Goal: Task Accomplishment & Management: Use online tool/utility

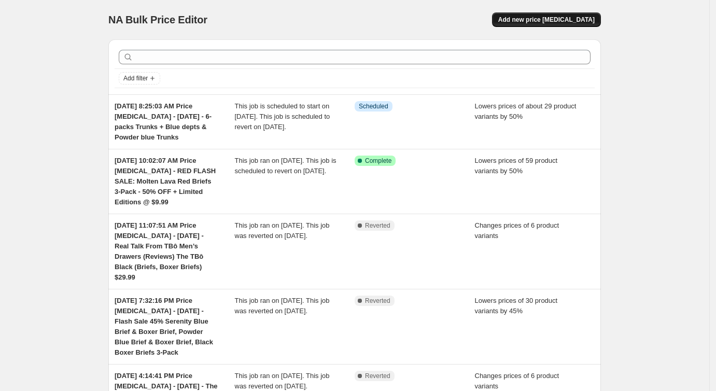
click at [539, 19] on span "Add new price [MEDICAL_DATA]" at bounding box center [546, 20] width 96 height 8
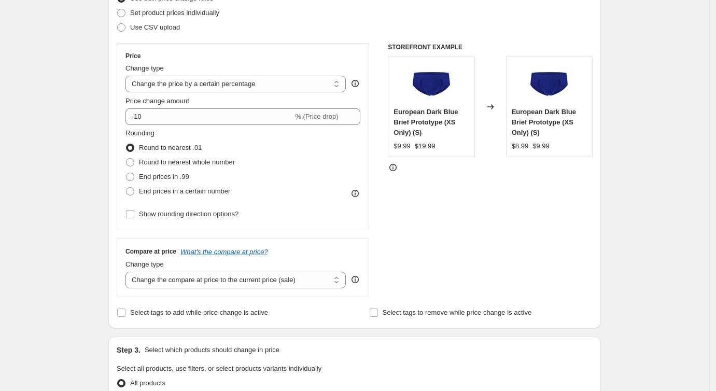
scroll to position [149, 0]
click at [285, 79] on select "Change the price to a certain amount Change the price by a certain amount Chang…" at bounding box center [235, 83] width 220 height 17
click at [227, 81] on select "Change the price to a certain amount Change the price by a certain amount Chang…" at bounding box center [235, 83] width 220 height 17
click at [128, 75] on select "Change the price to a certain amount Change the price by a certain amount Chang…" at bounding box center [235, 83] width 220 height 17
click at [215, 79] on select "Change the price to a certain amount Change the price by a certain amount Chang…" at bounding box center [235, 83] width 220 height 17
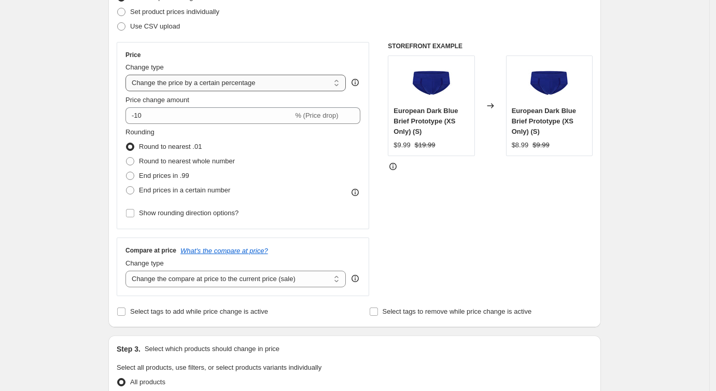
select select "by"
click at [128, 75] on select "Change the price to a certain amount Change the price by a certain amount Chang…" at bounding box center [235, 83] width 220 height 17
type input "-10.00"
click at [219, 83] on select "Change the price to a certain amount Change the price by a certain amount Chang…" at bounding box center [235, 83] width 220 height 17
select select "percentage"
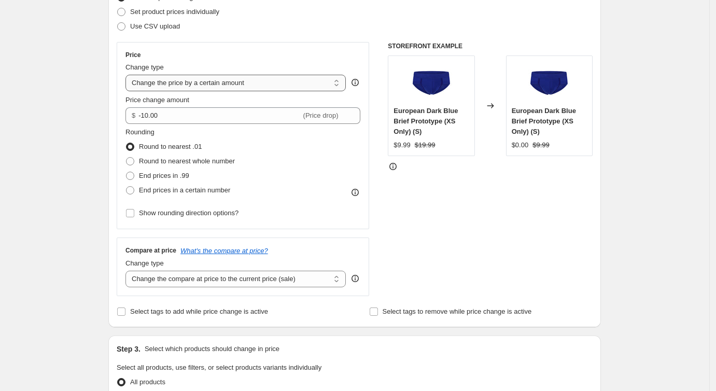
click at [128, 75] on select "Change the price to a certain amount Change the price by a certain amount Chang…" at bounding box center [235, 83] width 220 height 17
type input "-15"
click at [273, 82] on select "Change the price to a certain amount Change the price by a certain amount Chang…" at bounding box center [235, 83] width 220 height 17
select select "by"
click at [128, 75] on select "Change the price to a certain amount Change the price by a certain amount Chang…" at bounding box center [235, 83] width 220 height 17
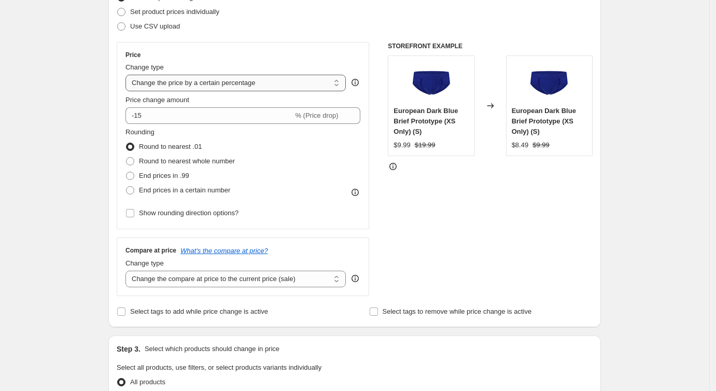
type input "-10.00"
drag, startPoint x: 135, startPoint y: 117, endPoint x: 153, endPoint y: 117, distance: 18.2
click at [153, 117] on div "$ -10.00 (Price drop)" at bounding box center [242, 115] width 235 height 17
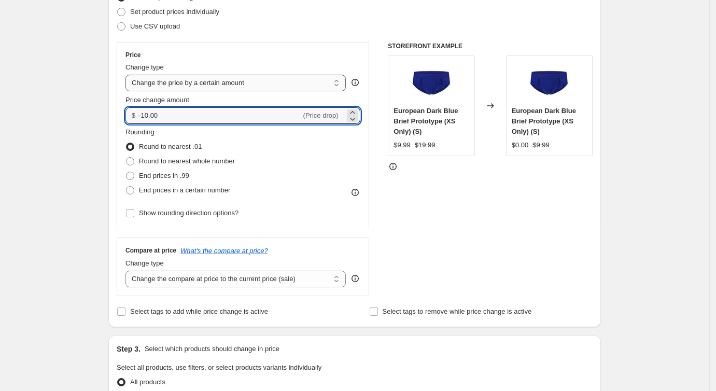
click at [192, 79] on select "Change the price to a certain amount Change the price by a certain amount Chang…" at bounding box center [235, 83] width 220 height 17
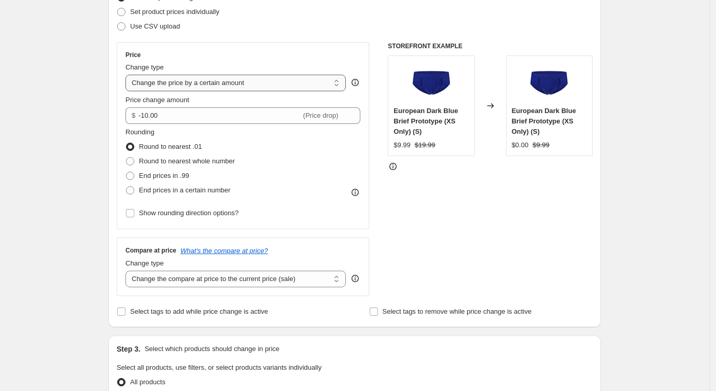
select select "percentage"
click at [128, 75] on select "Change the price to a certain amount Change the price by a certain amount Chang…" at bounding box center [235, 83] width 220 height 17
type input "-15"
click at [301, 79] on select "Change the price to a certain amount Change the price by a certain amount Chang…" at bounding box center [235, 83] width 220 height 17
select select "pcap"
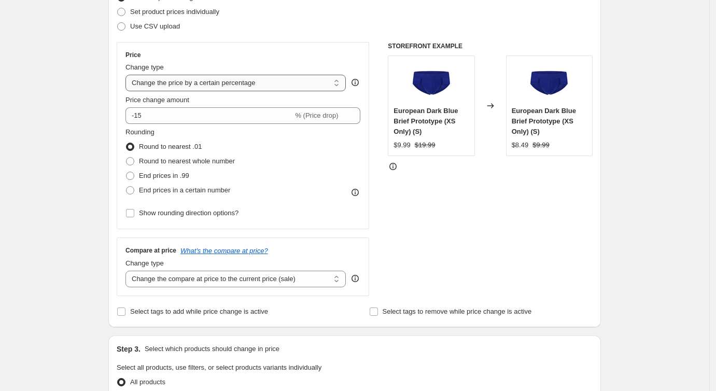
click at [128, 75] on select "Change the price to a certain amount Change the price by a certain amount Chang…" at bounding box center [235, 83] width 220 height 17
type input "-20"
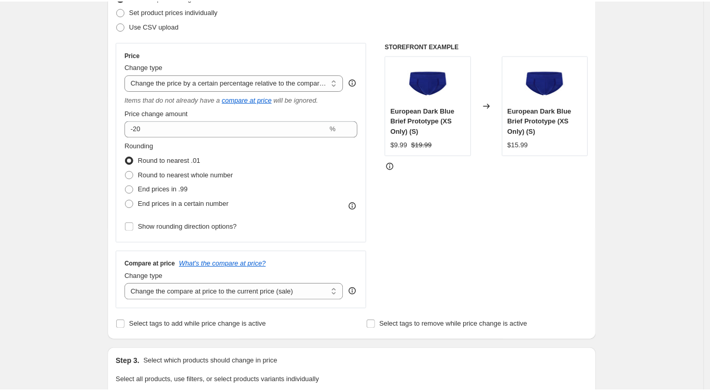
scroll to position [107, 0]
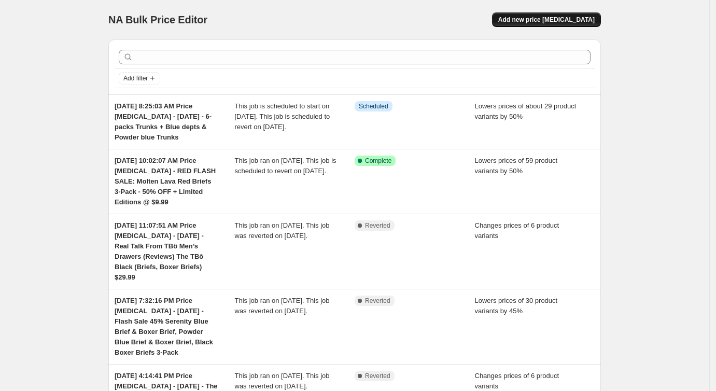
click at [524, 21] on span "Add new price [MEDICAL_DATA]" at bounding box center [546, 20] width 96 height 8
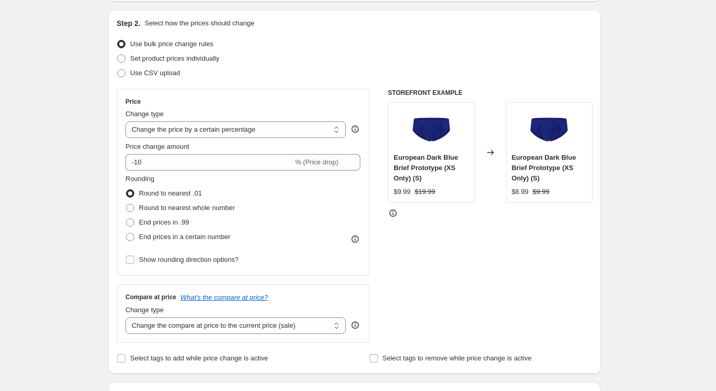
scroll to position [127, 0]
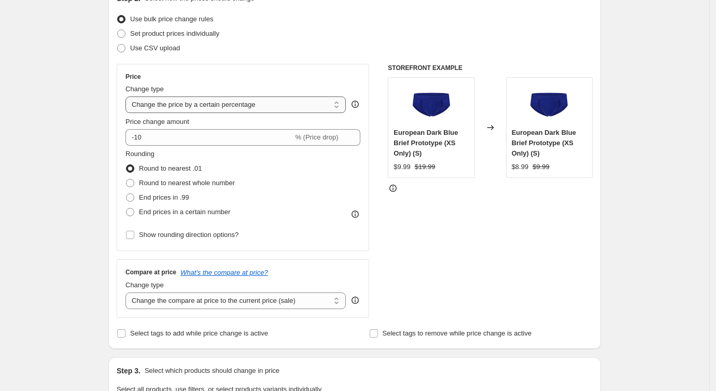
click at [251, 110] on select "Change the price to a certain amount Change the price by a certain amount Chang…" at bounding box center [235, 104] width 220 height 17
select select "pcap"
click at [128, 96] on select "Change the price to a certain amount Change the price by a certain amount Chang…" at bounding box center [235, 104] width 220 height 17
type input "-20"
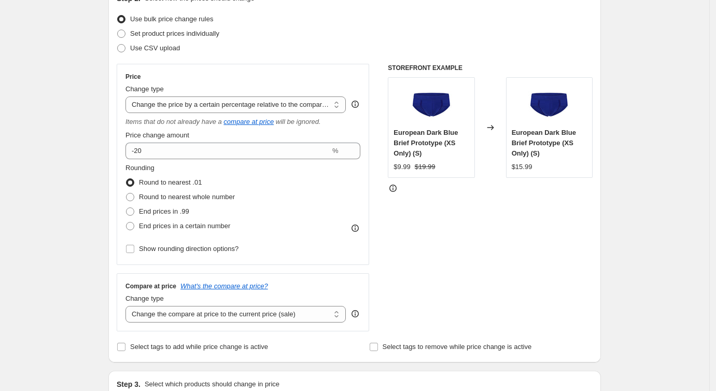
click at [273, 95] on div "Change type Change the price to a certain amount Change the price by a certain …" at bounding box center [235, 98] width 220 height 29
click at [271, 101] on select "Change the price to a certain amount Change the price by a certain amount Chang…" at bounding box center [235, 104] width 220 height 17
select select "percentage"
click at [128, 96] on select "Change the price to a certain amount Change the price by a certain amount Chang…" at bounding box center [235, 104] width 220 height 17
type input "-15"
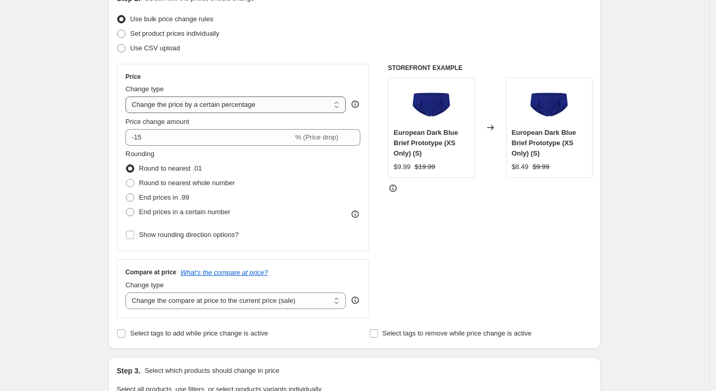
click at [258, 100] on select "Change the price to a certain amount Change the price by a certain amount Chang…" at bounding box center [235, 104] width 220 height 17
select select "pcap"
click at [128, 96] on select "Change the price to a certain amount Change the price by a certain amount Chang…" at bounding box center [235, 104] width 220 height 17
type input "-20"
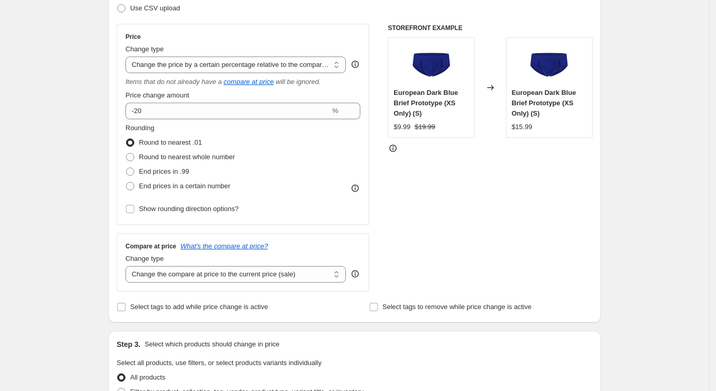
scroll to position [155, 0]
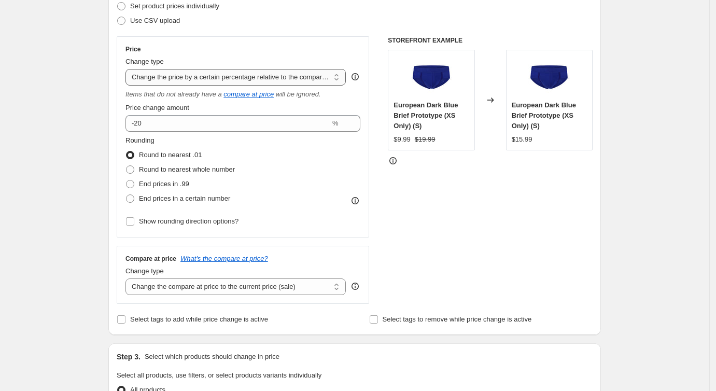
click at [283, 70] on select "Change the price to a certain amount Change the price by a certain amount Chang…" at bounding box center [235, 77] width 220 height 17
select select "ecap"
click at [128, 69] on select "Change the price to a certain amount Change the price by a certain amount Chang…" at bounding box center [235, 77] width 220 height 17
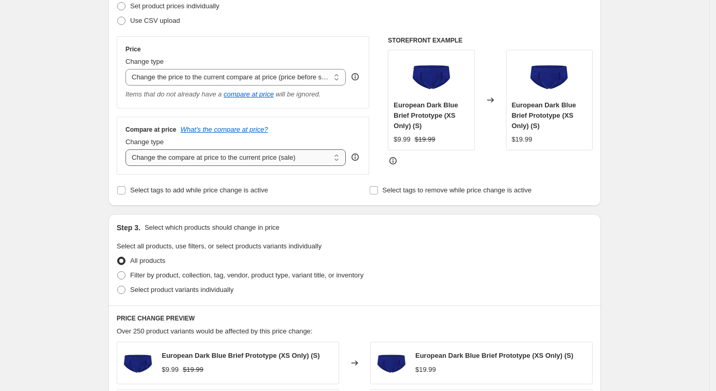
click at [226, 161] on select "Change the compare at price to the current price (sale) Change the compare at p…" at bounding box center [235, 157] width 220 height 17
select select "to"
click at [128, 149] on select "Change the compare at price to the current price (sale) Change the compare at p…" at bounding box center [235, 157] width 220 height 17
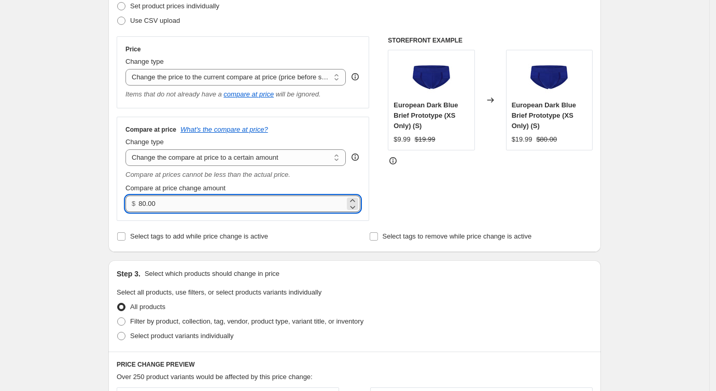
click at [200, 200] on input "80.00" at bounding box center [241, 203] width 206 height 17
click at [315, 75] on select "Change the price to a certain amount Change the price by a certain amount Chang…" at bounding box center [235, 77] width 220 height 17
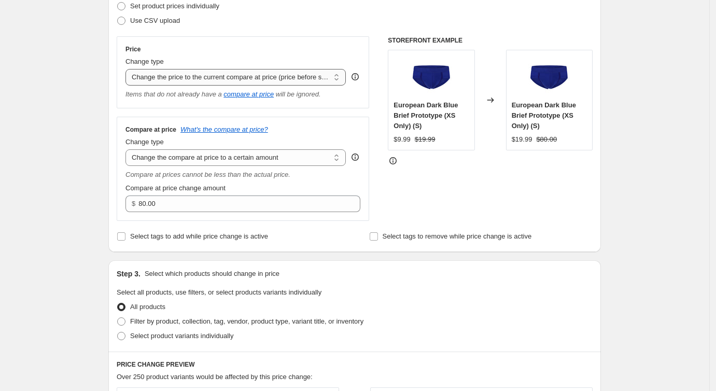
click at [128, 69] on select "Change the price to a certain amount Change the price by a certain amount Chang…" at bounding box center [235, 77] width 220 height 17
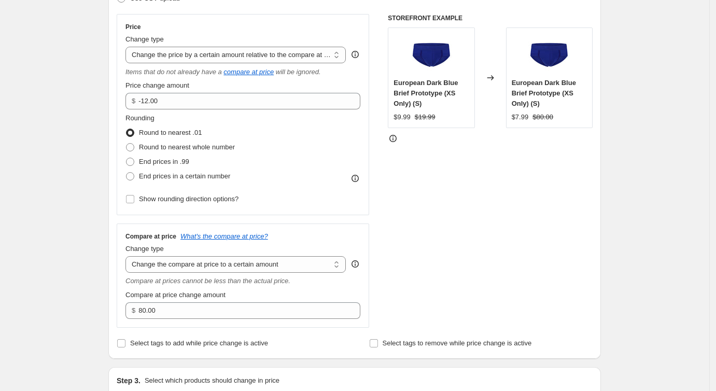
scroll to position [178, 0]
click at [221, 54] on select "Change the price to a certain amount Change the price by a certain amount Chang…" at bounding box center [235, 54] width 220 height 17
select select "pcap"
click at [128, 46] on select "Change the price to a certain amount Change the price by a certain amount Chang…" at bounding box center [235, 54] width 220 height 17
type input "-20"
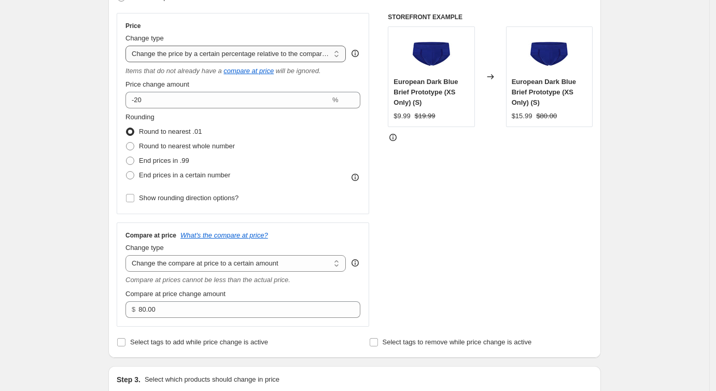
click at [224, 55] on select "Change the price to a certain amount Change the price by a certain amount Chang…" at bounding box center [235, 54] width 220 height 17
click at [128, 46] on select "Change the price to a certain amount Change the price by a certain amount Chang…" at bounding box center [235, 54] width 220 height 17
click at [222, 53] on select "Change the price to a certain amount Change the price by a certain amount Chang…" at bounding box center [235, 54] width 220 height 17
select select "pc"
type input "50"
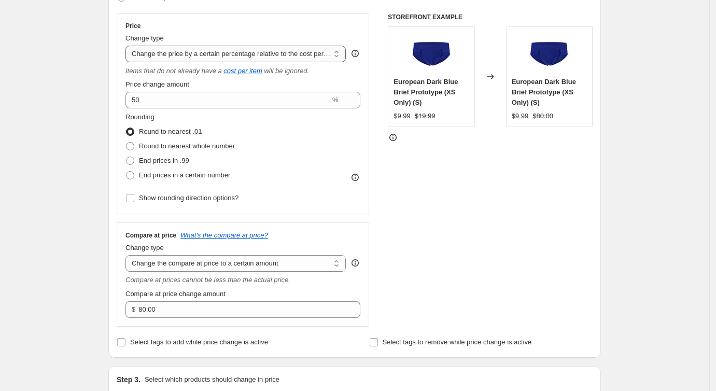
click at [224, 53] on select "Change the price to a certain amount Change the price by a certain amount Chang…" at bounding box center [235, 54] width 220 height 17
click at [128, 46] on select "Change the price to a certain amount Change the price by a certain amount Chang…" at bounding box center [235, 54] width 220 height 17
click at [224, 54] on select "Change the price to a certain amount Change the price by a certain amount Chang…" at bounding box center [235, 54] width 220 height 17
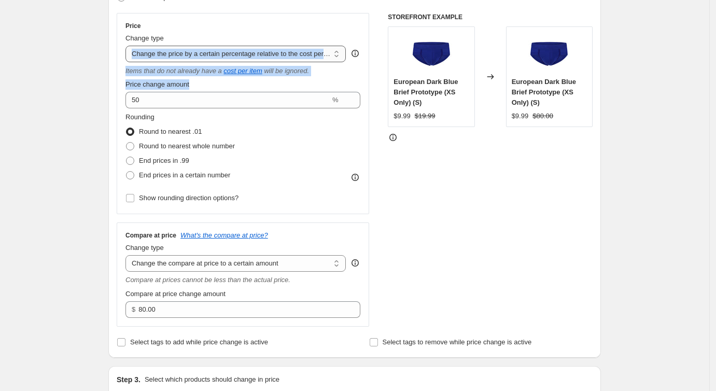
drag, startPoint x: 198, startPoint y: 82, endPoint x: 200, endPoint y: 58, distance: 24.5
click at [200, 58] on div "Price Change type Change the price to a certain amount Change the price by a ce…" at bounding box center [242, 114] width 235 height 184
click at [117, 77] on div "Step 2. Select how the prices should change Use bulk price change rules Set pro…" at bounding box center [354, 146] width 493 height 424
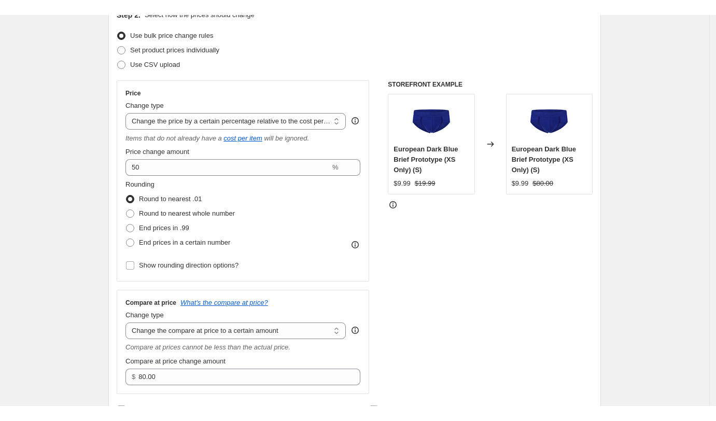
scroll to position [126, 0]
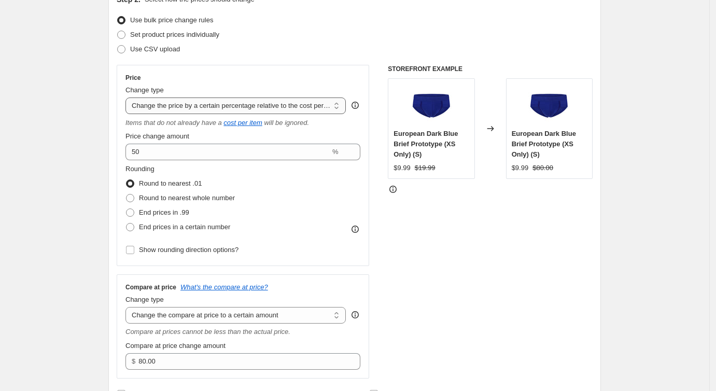
click at [174, 113] on select "Change the price to a certain amount Change the price by a certain amount Chang…" at bounding box center [235, 105] width 220 height 17
